Goal: Information Seeking & Learning: Learn about a topic

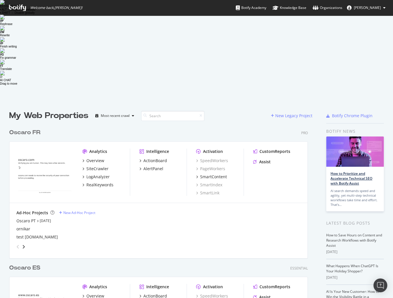
scroll to position [317, 303]
click at [93, 182] on div "RealKeywords" at bounding box center [99, 185] width 27 height 6
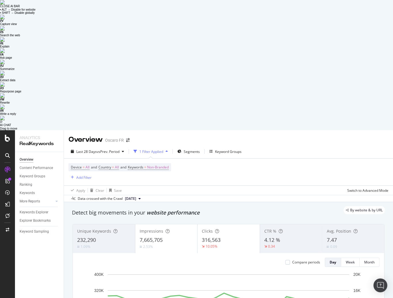
click at [35, 161] on div "Overview Content Performance Keyword Groups Ranking Keywords More Reports Count…" at bounding box center [39, 290] width 49 height 276
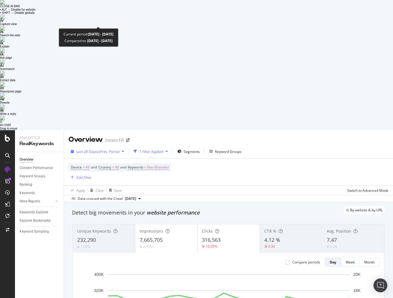
click at [117, 147] on div "Last 28 Days vs Prev. Period" at bounding box center [98, 151] width 58 height 9
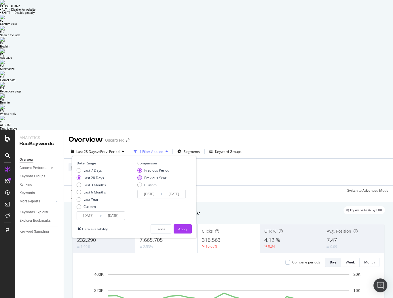
click at [145, 175] on div "Previous Year" at bounding box center [155, 177] width 22 height 5
type input "2024/08/20"
type input "2024/09/16"
click at [184, 225] on div "Apply" at bounding box center [182, 229] width 9 height 9
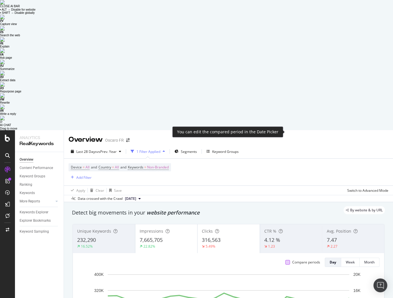
click at [288, 260] on div at bounding box center [287, 262] width 5 height 5
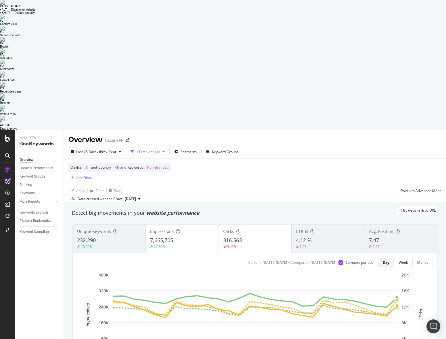
click at [5, 5] on img at bounding box center [2, 2] width 5 height 5
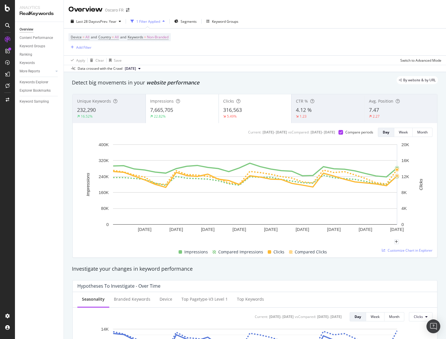
click at [223, 56] on div "Apply Clear Save Switch to Advanced Mode" at bounding box center [255, 59] width 383 height 9
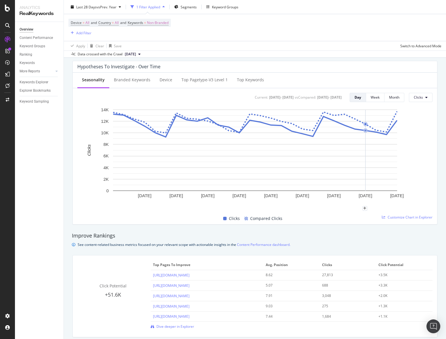
scroll to position [282, 0]
